Goal: Task Accomplishment & Management: Complete application form

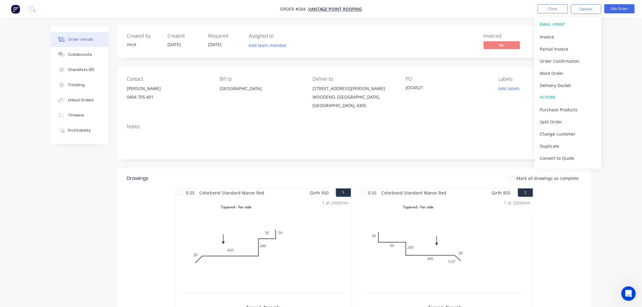
click at [15, 9] on img "button" at bounding box center [15, 9] width 9 height 9
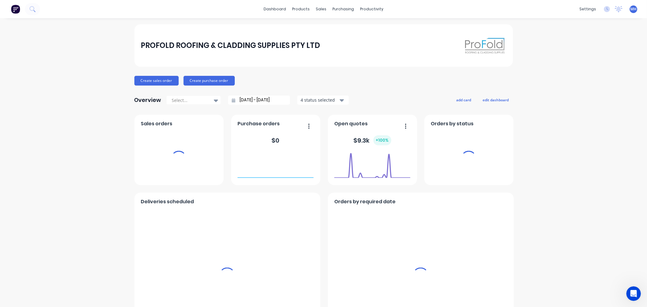
click at [319, 12] on div "sales" at bounding box center [321, 9] width 17 height 9
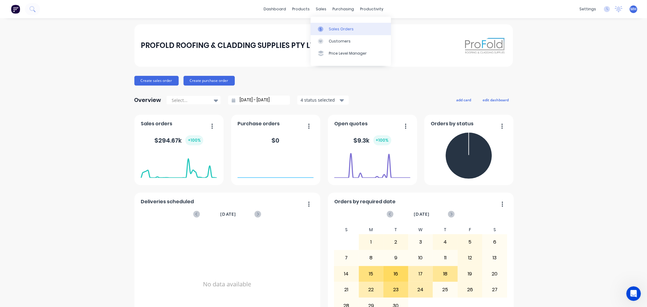
click at [339, 29] on div "Sales Orders" at bounding box center [341, 28] width 25 height 5
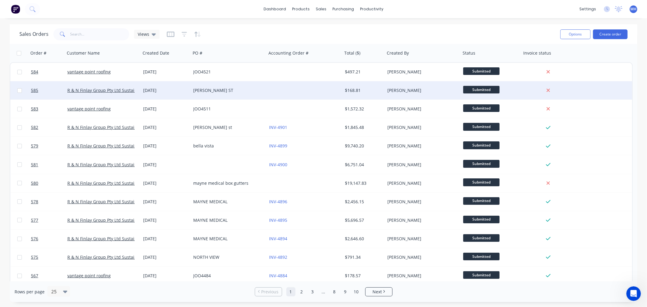
click at [196, 93] on div "CHESTER ST" at bounding box center [226, 90] width 67 height 6
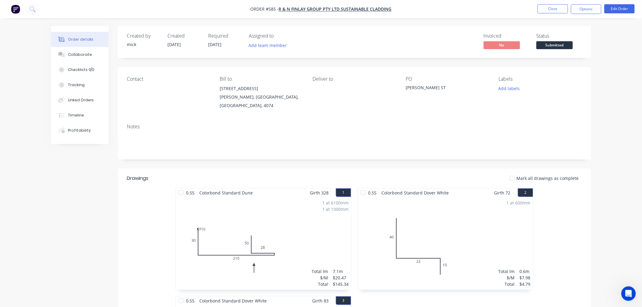
click at [586, 2] on nav "Order #585 - R & N Finlay Group Pty Ltd Sustainable Cladding Close Options Edit…" at bounding box center [321, 9] width 642 height 18
click at [591, 12] on button "Options" at bounding box center [586, 9] width 30 height 10
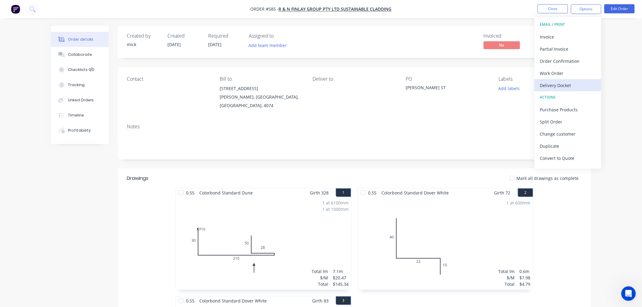
click at [566, 89] on div "Delivery Docket" at bounding box center [568, 85] width 56 height 9
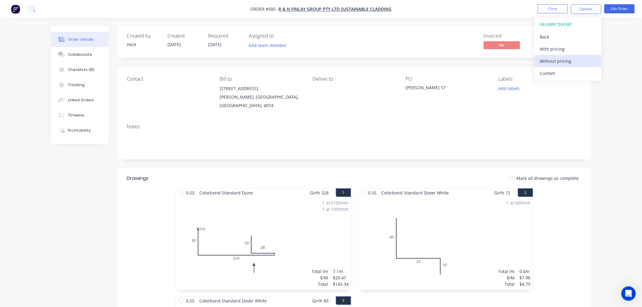
click at [567, 63] on div "Without pricing" at bounding box center [568, 61] width 56 height 9
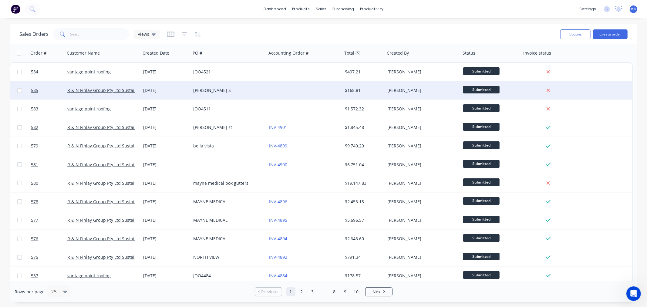
click at [246, 92] on div "CHESTER ST" at bounding box center [226, 90] width 67 height 6
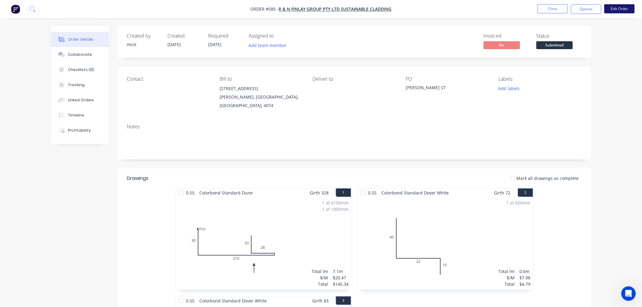
click at [617, 7] on button "Edit Order" at bounding box center [620, 8] width 30 height 9
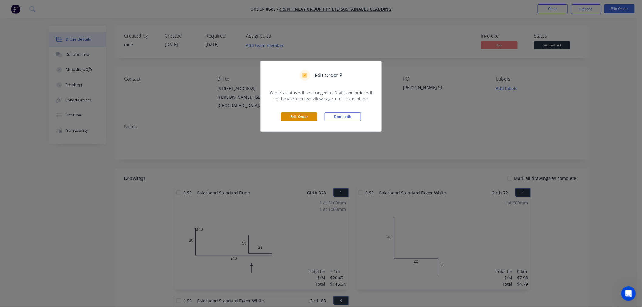
click at [297, 116] on button "Edit Order" at bounding box center [299, 116] width 36 height 9
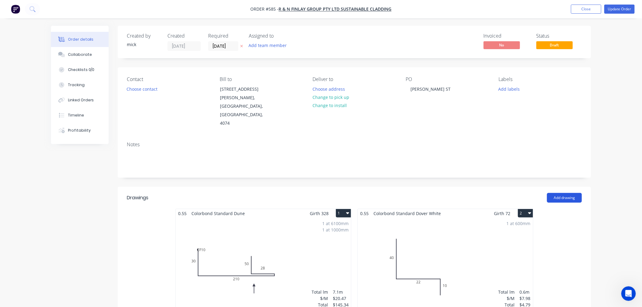
click at [551, 193] on button "Add drawing" at bounding box center [564, 198] width 35 height 10
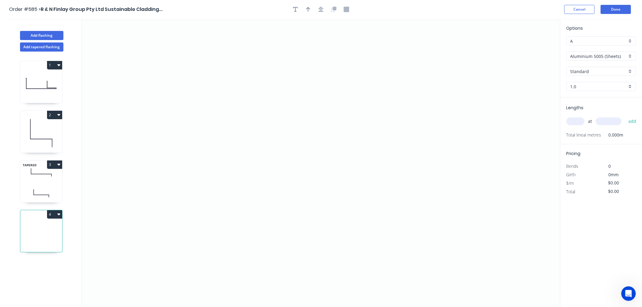
click at [42, 171] on icon at bounding box center [41, 173] width 42 height 18
type input "$9.98"
type input "$3.34"
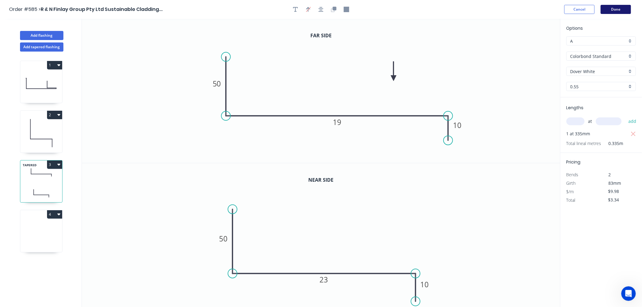
click at [616, 12] on button "Done" at bounding box center [616, 9] width 30 height 9
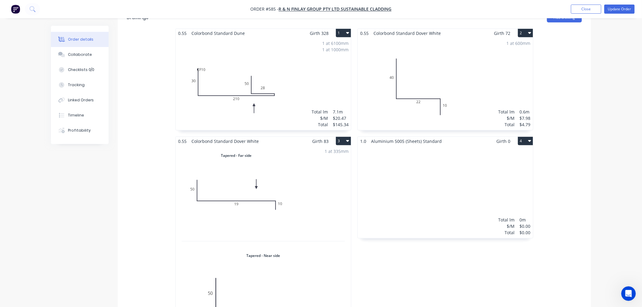
scroll to position [168, 0]
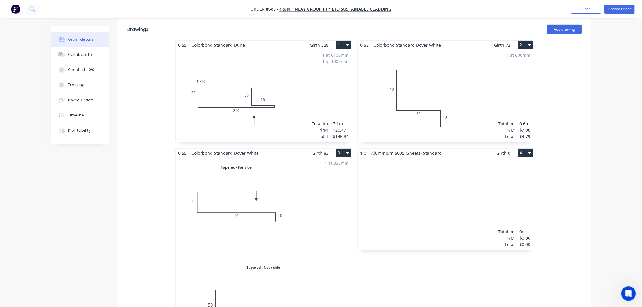
click at [529, 149] on button "4" at bounding box center [525, 153] width 15 height 8
click at [496, 188] on div "Delete" at bounding box center [504, 192] width 47 height 9
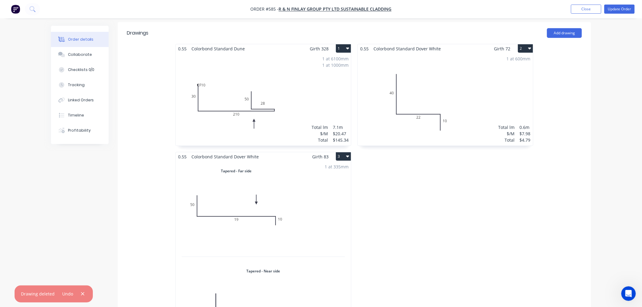
scroll to position [101, 0]
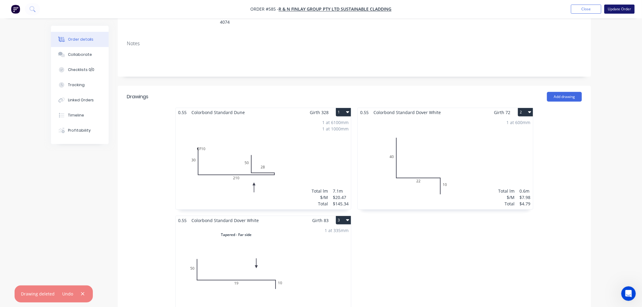
click at [628, 10] on button "Update Order" at bounding box center [620, 9] width 30 height 9
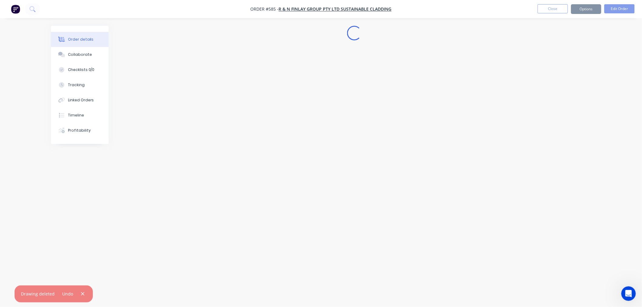
scroll to position [0, 0]
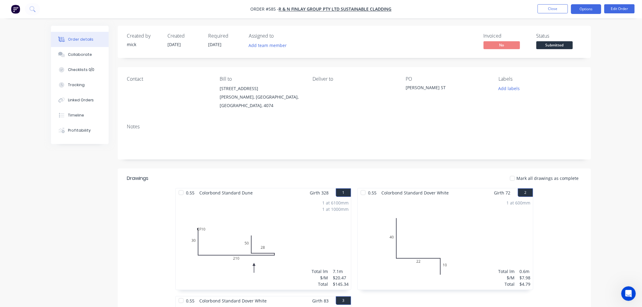
click at [583, 8] on button "Options" at bounding box center [586, 9] width 30 height 10
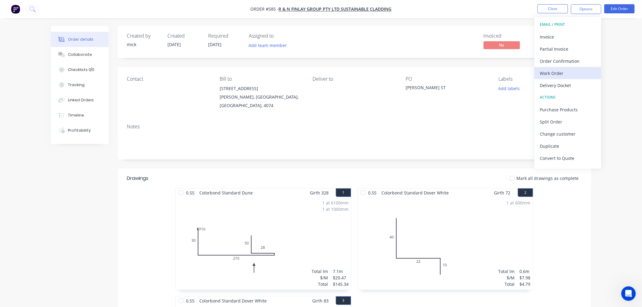
click at [565, 74] on div "Work Order" at bounding box center [568, 73] width 56 height 9
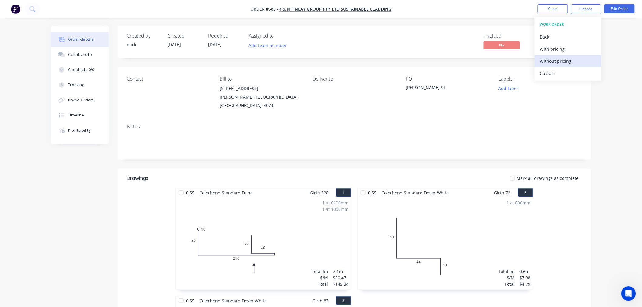
click at [564, 62] on div "Without pricing" at bounding box center [568, 61] width 56 height 9
click at [12, 9] on img "button" at bounding box center [15, 9] width 9 height 9
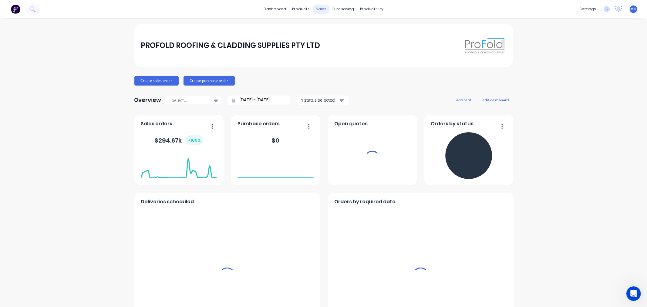
click at [317, 9] on div "sales" at bounding box center [321, 9] width 17 height 9
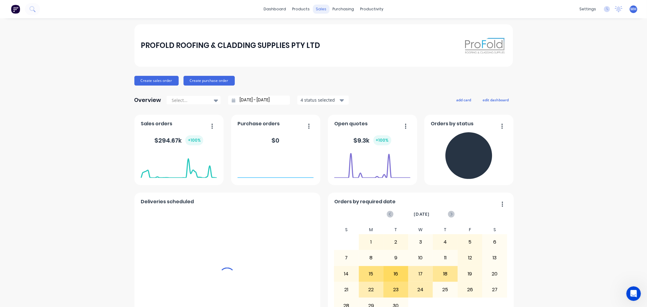
click at [316, 8] on div "sales" at bounding box center [321, 9] width 17 height 9
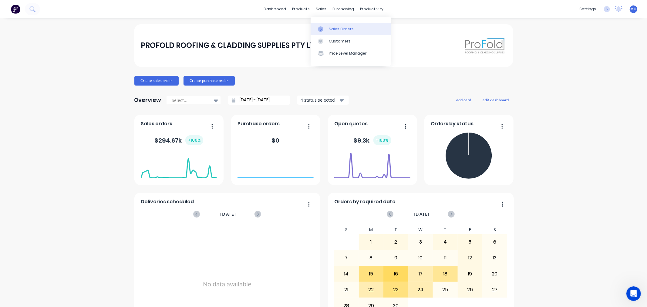
click at [333, 29] on div "Sales Orders" at bounding box center [341, 28] width 25 height 5
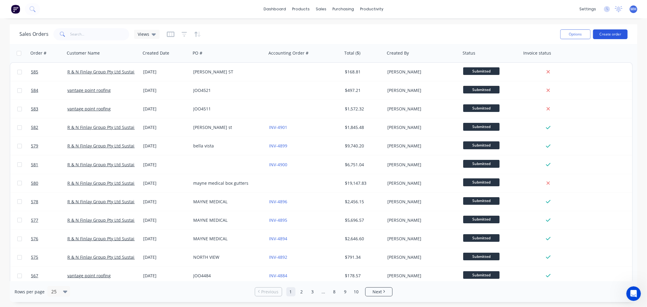
click at [622, 35] on button "Create order" at bounding box center [610, 34] width 35 height 10
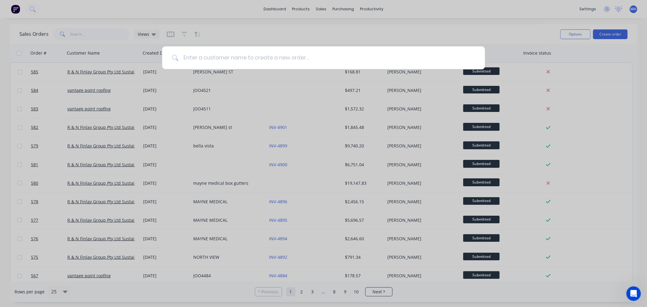
click at [213, 57] on input at bounding box center [326, 57] width 297 height 23
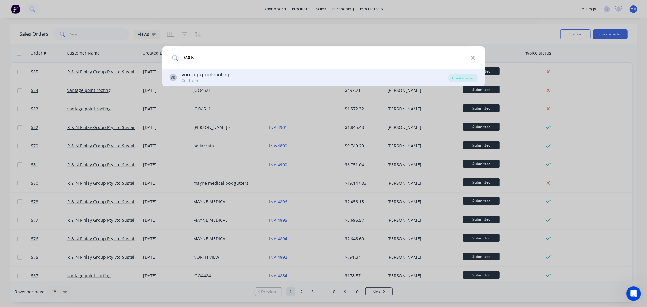
type input "VANT"
click at [217, 80] on div "Customer" at bounding box center [206, 80] width 48 height 5
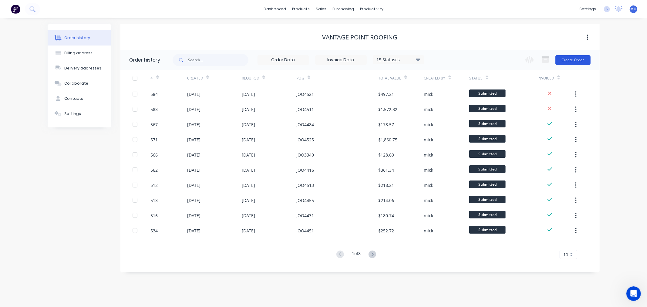
click at [584, 57] on button "Create Order" at bounding box center [573, 60] width 35 height 10
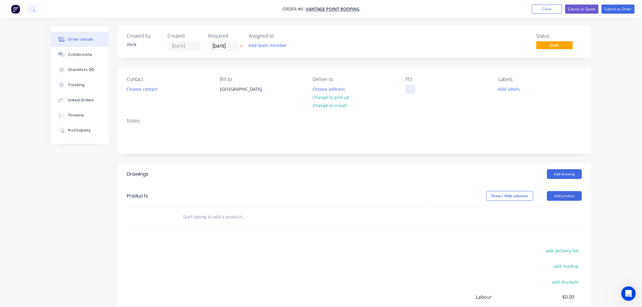
click at [413, 92] on div at bounding box center [411, 89] width 10 height 9
click at [150, 89] on div "Order details Collaborate Checklists 0/0 Tracking Linked Orders Timeline Profit…" at bounding box center [321, 204] width 552 height 356
click at [157, 90] on button "Choose contact" at bounding box center [142, 89] width 37 height 8
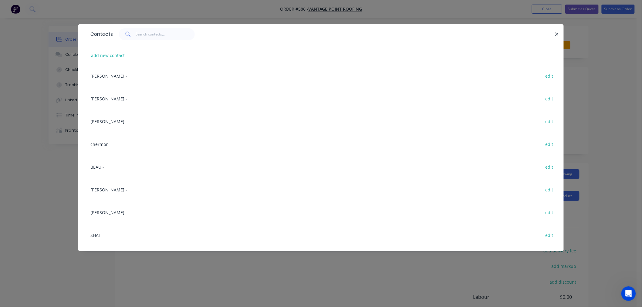
scroll to position [168, 0]
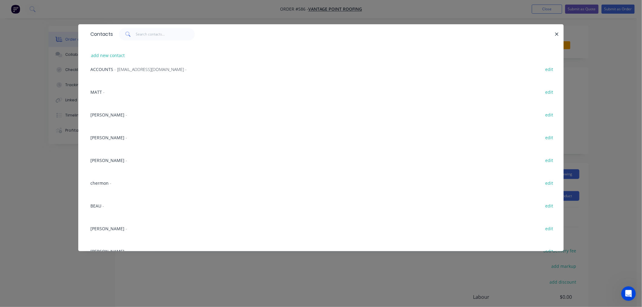
click at [113, 91] on div "MATT - edit" at bounding box center [320, 91] width 467 height 23
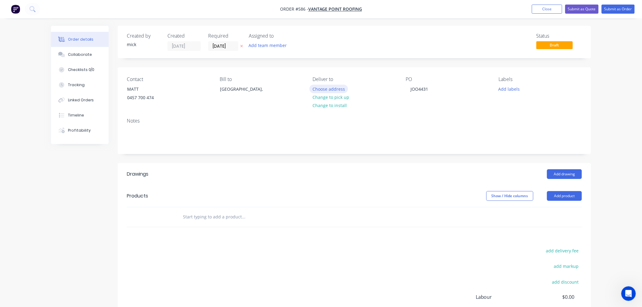
click at [325, 87] on button "Choose address" at bounding box center [329, 89] width 39 height 8
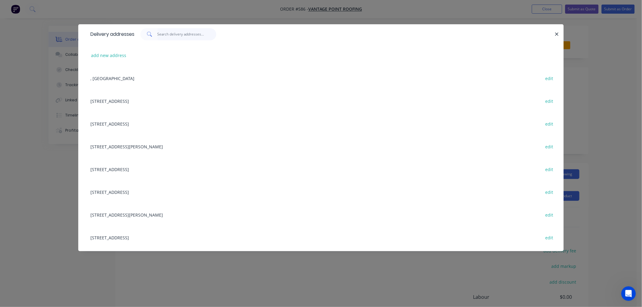
click at [172, 34] on input "text" at bounding box center [187, 34] width 59 height 12
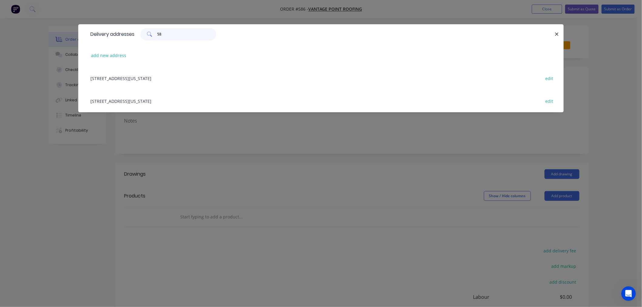
type input "58"
click at [182, 77] on div "58 YARRAMAN PLACE, VIRGINIA, Queensland, Australia, 4014 edit" at bounding box center [320, 78] width 467 height 23
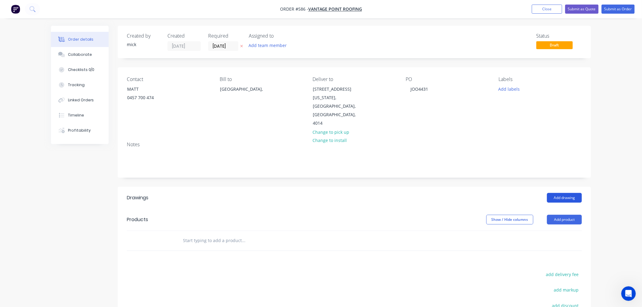
click at [562, 193] on button "Add drawing" at bounding box center [564, 198] width 35 height 10
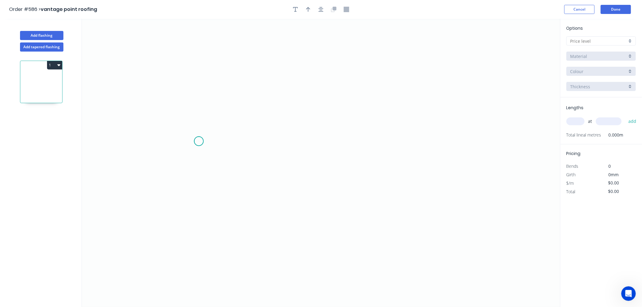
click at [199, 141] on icon "0" at bounding box center [321, 163] width 479 height 288
click at [429, 143] on icon "0" at bounding box center [321, 163] width 479 height 288
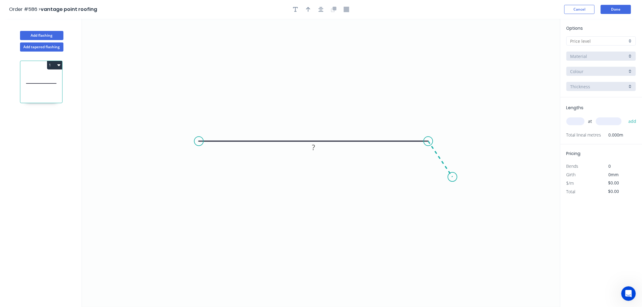
click at [453, 177] on icon "0 ?" at bounding box center [321, 163] width 479 height 288
click at [453, 177] on circle at bounding box center [452, 176] width 9 height 9
click at [198, 142] on circle at bounding box center [198, 141] width 9 height 9
click at [195, 143] on circle at bounding box center [197, 141] width 9 height 9
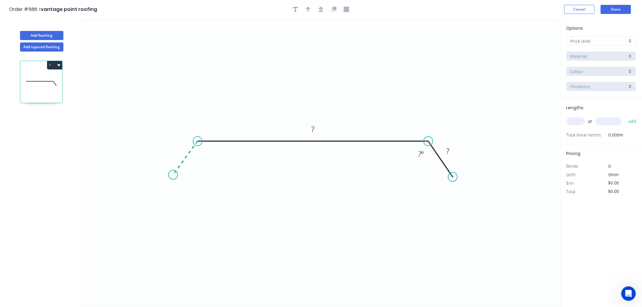
click at [173, 175] on icon "0 ? ? ? º" at bounding box center [321, 163] width 479 height 288
click at [173, 175] on circle at bounding box center [173, 174] width 9 height 9
click at [173, 174] on circle at bounding box center [173, 174] width 9 height 9
click at [174, 174] on circle at bounding box center [173, 174] width 9 height 9
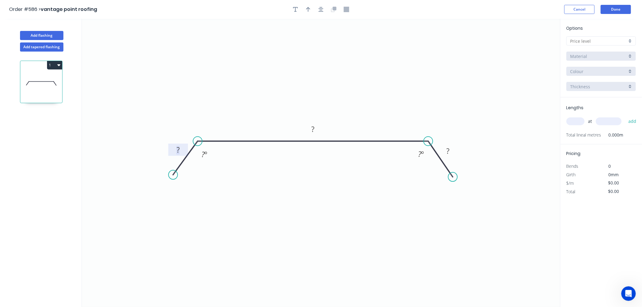
click at [182, 150] on rect at bounding box center [178, 150] width 12 height 8
click at [324, 83] on icon "0 28 1145 27 135 º 135 º" at bounding box center [321, 163] width 479 height 288
click at [610, 39] on input "text" at bounding box center [599, 41] width 57 height 6
click at [606, 47] on div "A" at bounding box center [601, 52] width 69 height 11
type input "A"
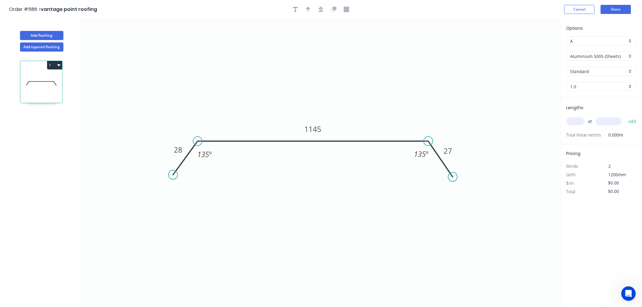
click at [606, 54] on input "Aluminium 5005 (Sheets)" at bounding box center [599, 56] width 57 height 6
click at [596, 121] on div "Zincalume" at bounding box center [601, 119] width 69 height 11
type input "Zincalume"
type input "$31.29"
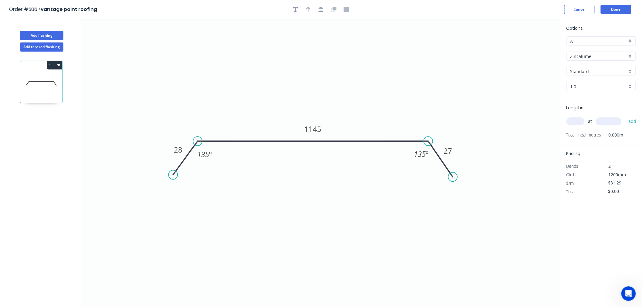
click at [600, 87] on input "1.0" at bounding box center [599, 86] width 57 height 6
click at [594, 95] on div "0.55" at bounding box center [601, 98] width 69 height 11
type input "0.55"
type input "$21.95"
click at [579, 121] on input "text" at bounding box center [576, 121] width 18 height 8
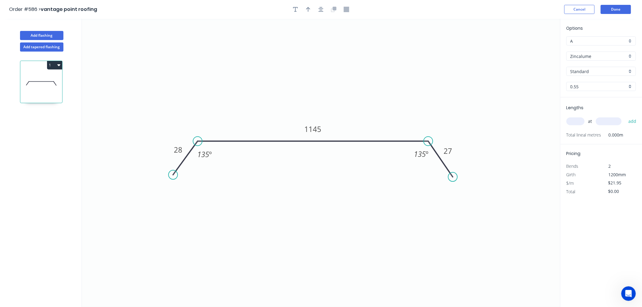
click at [579, 121] on input "text" at bounding box center [576, 121] width 18 height 8
click at [626, 116] on button "add" at bounding box center [633, 121] width 14 height 10
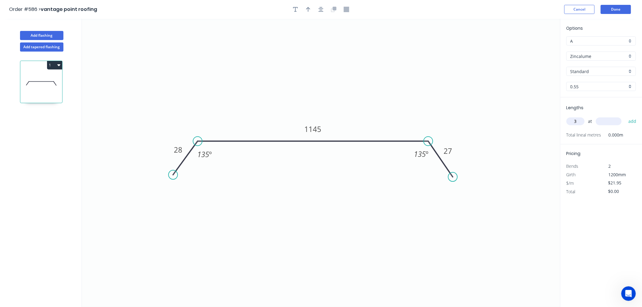
type input "3"
click at [606, 122] on input "text" at bounding box center [609, 121] width 26 height 8
type input "5000"
click at [626, 116] on button "add" at bounding box center [633, 121] width 14 height 10
type input "$329.25"
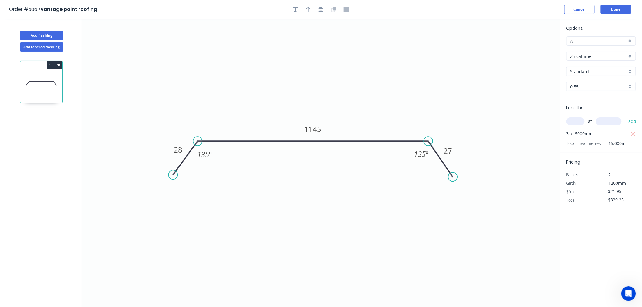
click at [624, 4] on header "Order #586 > vantage point roofing Cancel Done" at bounding box center [321, 9] width 642 height 19
click at [626, 7] on button "Done" at bounding box center [616, 9] width 30 height 9
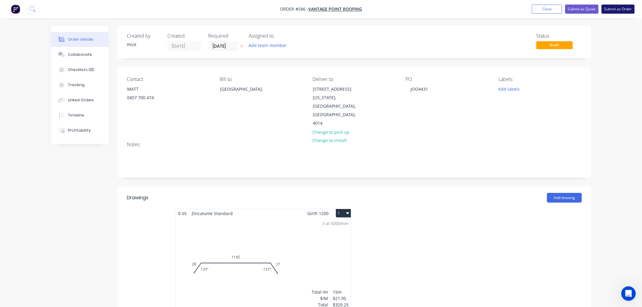
click at [626, 10] on button "Submit as Order" at bounding box center [618, 9] width 33 height 9
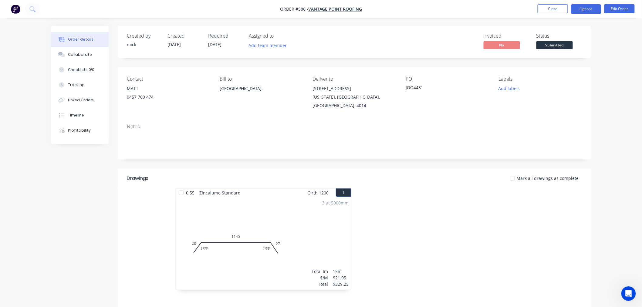
click at [594, 8] on button "Options" at bounding box center [586, 9] width 30 height 10
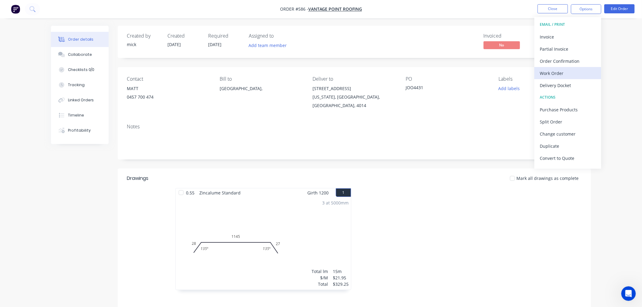
click at [560, 74] on div "Work Order" at bounding box center [568, 73] width 56 height 9
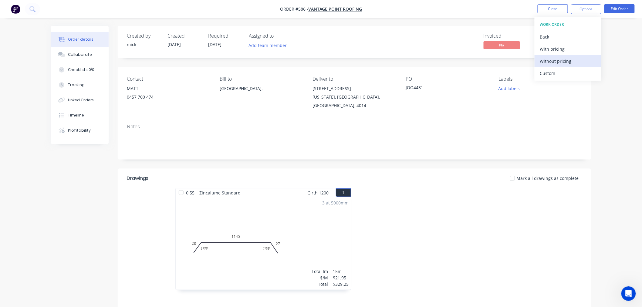
click at [555, 59] on div "Without pricing" at bounding box center [568, 61] width 56 height 9
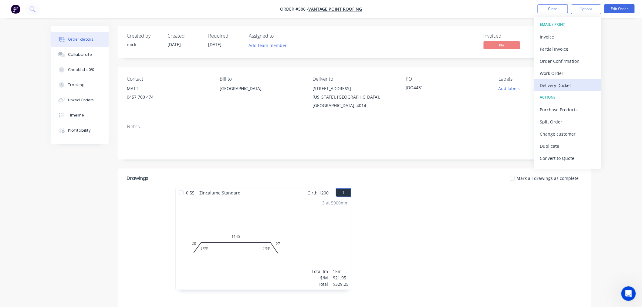
click at [554, 83] on div "Delivery Docket" at bounding box center [568, 85] width 56 height 9
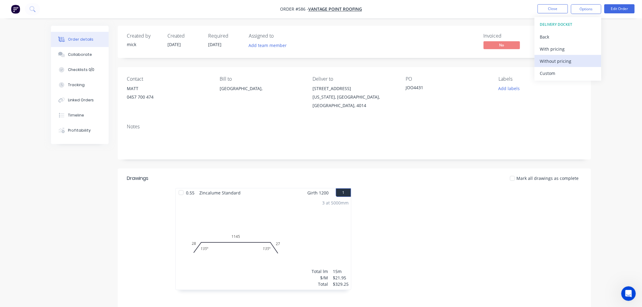
click at [551, 59] on div "Without pricing" at bounding box center [568, 61] width 56 height 9
click at [402, 238] on div at bounding box center [446, 242] width 182 height 108
click at [611, 10] on button "Edit Order" at bounding box center [620, 8] width 30 height 9
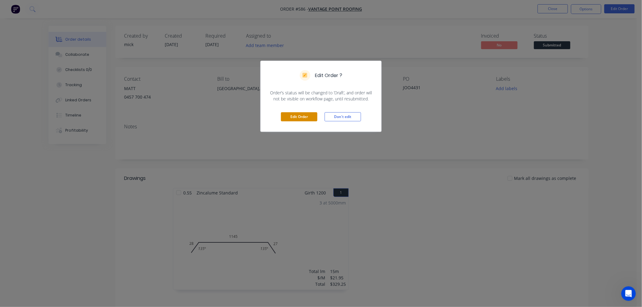
click at [311, 113] on button "Edit Order" at bounding box center [299, 116] width 36 height 9
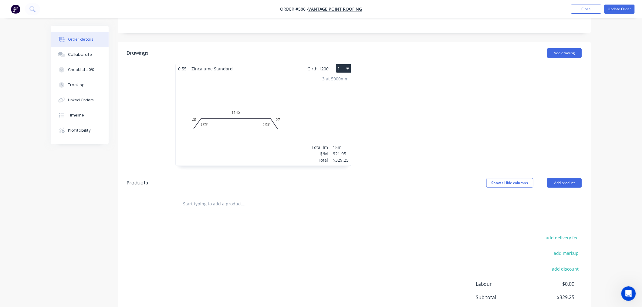
scroll to position [190, 0]
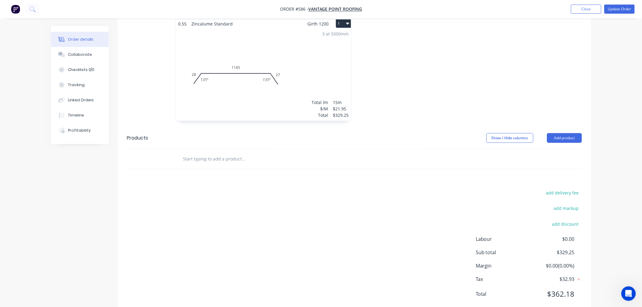
click at [196, 153] on input "text" at bounding box center [243, 159] width 121 height 12
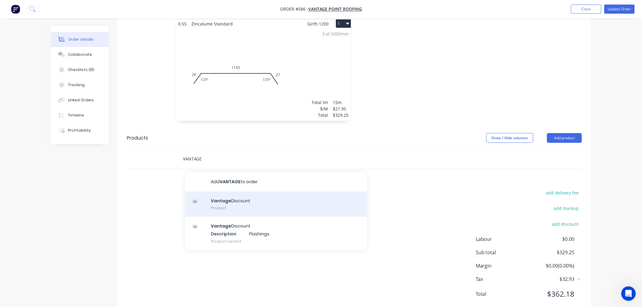
type input "VANTAGE"
click at [219, 192] on div "Vantage Discount Product" at bounding box center [276, 204] width 182 height 25
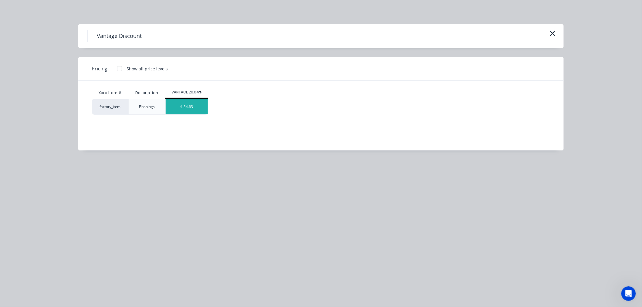
click at [186, 107] on div "$-54.63" at bounding box center [187, 106] width 42 height 15
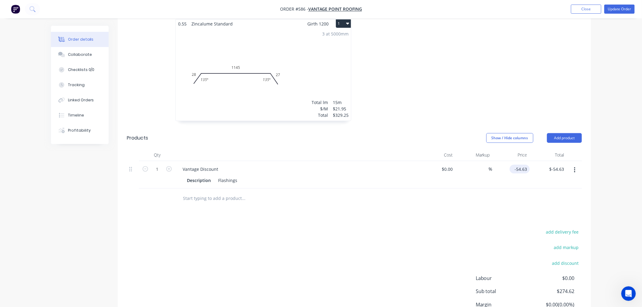
click at [524, 165] on input "-54.63" at bounding box center [521, 169] width 18 height 9
click at [516, 165] on input "52.68" at bounding box center [523, 169] width 14 height 9
type input "$-52.68"
click at [481, 192] on div "Drawings Add drawing 0.55 Zincalume Standard Girth 1200 1 0 28 1145 27 135 º 13…" at bounding box center [355, 175] width 474 height 357
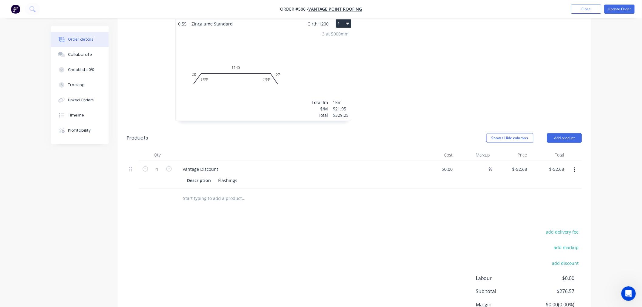
click at [211, 192] on input "text" at bounding box center [243, 198] width 121 height 12
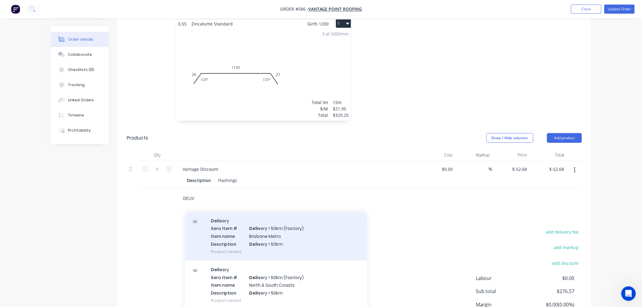
scroll to position [30, 0]
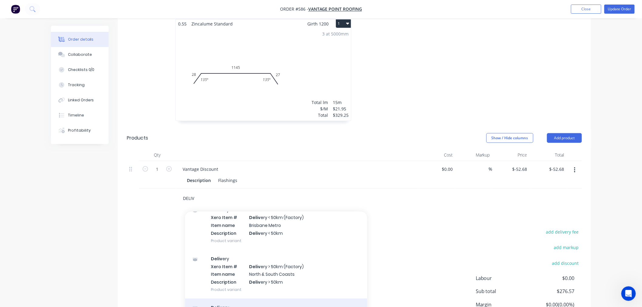
type input "DELIV"
click at [220, 299] on div "Deliv ery Product" at bounding box center [276, 311] width 182 height 25
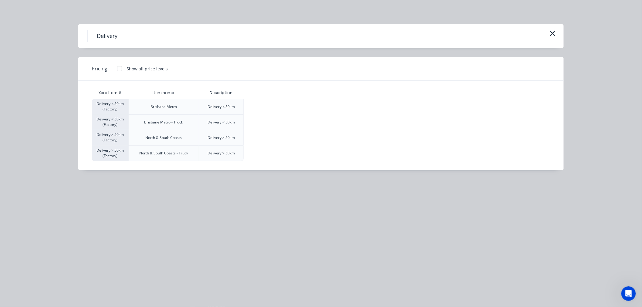
click at [120, 68] on div at bounding box center [120, 69] width 12 height 12
click at [254, 104] on div "$120.00" at bounding box center [259, 106] width 30 height 15
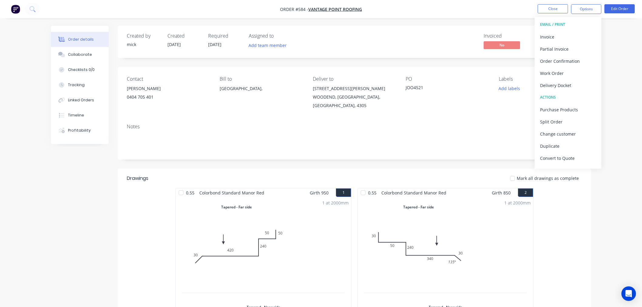
scroll to position [421, 0]
